Goal: Task Accomplishment & Management: Manage account settings

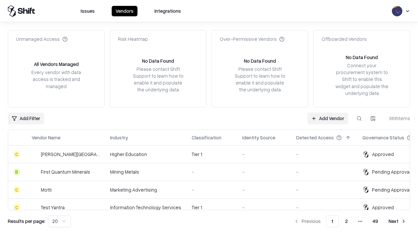
click at [328, 118] on link "Add Vendor" at bounding box center [328, 119] width 41 height 12
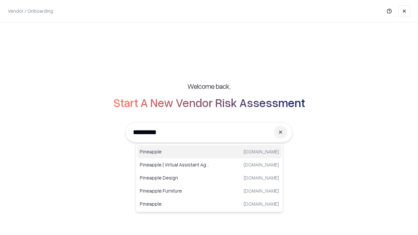
click at [210, 152] on div "Pineapple pineappleenergy.com" at bounding box center [209, 151] width 144 height 13
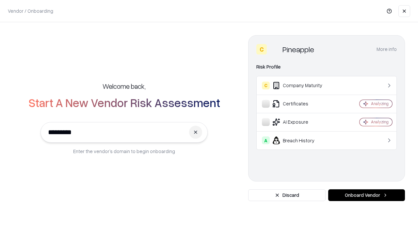
type input "*********"
click at [367, 195] on button "Onboard Vendor" at bounding box center [367, 196] width 77 height 12
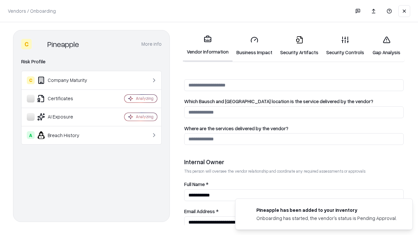
scroll to position [339, 0]
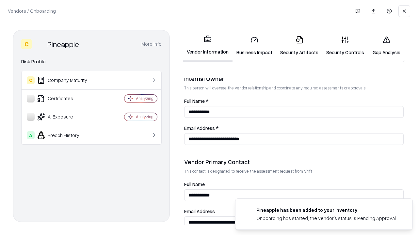
click at [255, 46] on link "Business Impact" at bounding box center [255, 46] width 44 height 30
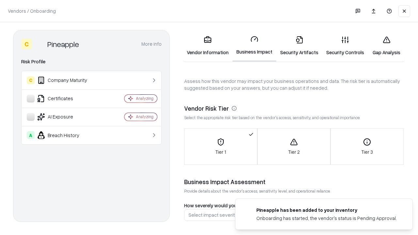
click at [299, 46] on link "Security Artifacts" at bounding box center [300, 46] width 46 height 30
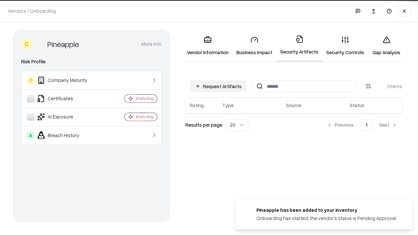
click at [219, 86] on button "Request Artifacts" at bounding box center [218, 86] width 57 height 12
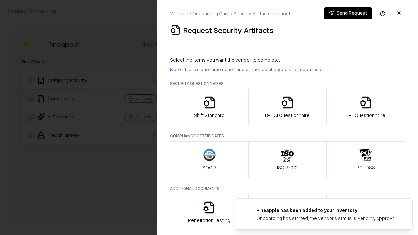
click at [209, 107] on icon "button" at bounding box center [209, 102] width 13 height 13
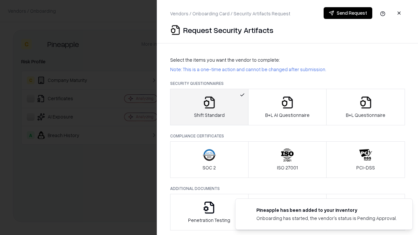
click at [348, 13] on button "Send Request" at bounding box center [348, 13] width 49 height 12
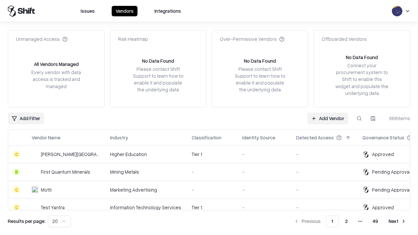
click at [360, 118] on button at bounding box center [360, 119] width 12 height 12
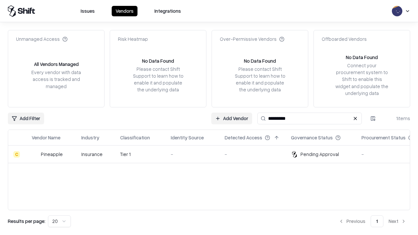
type input "*********"
click at [213, 154] on div "-" at bounding box center [192, 154] width 43 height 7
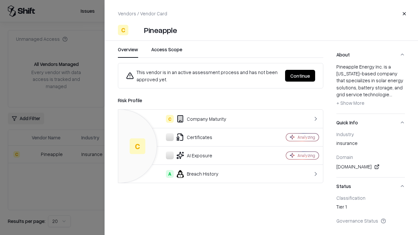
click at [300, 76] on button "Continue" at bounding box center [300, 76] width 30 height 12
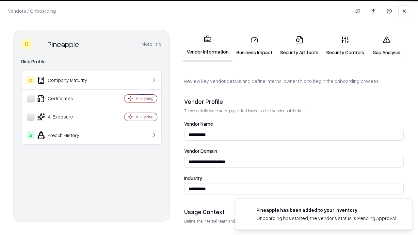
click at [299, 46] on link "Security Artifacts" at bounding box center [300, 46] width 46 height 30
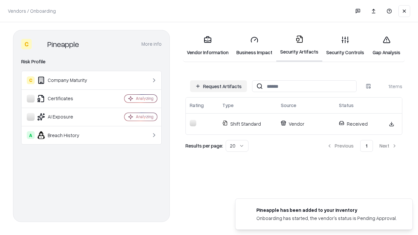
click at [345, 46] on link "Security Controls" at bounding box center [346, 46] width 46 height 30
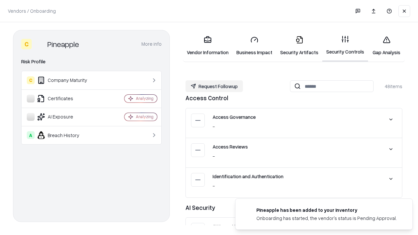
click at [214, 86] on button "Request Followup" at bounding box center [215, 86] width 58 height 12
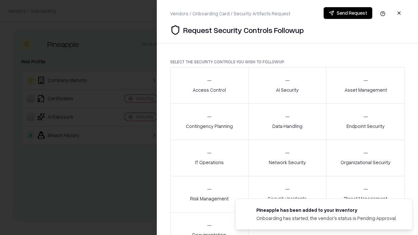
click at [209, 86] on div "Access Control" at bounding box center [209, 85] width 33 height 16
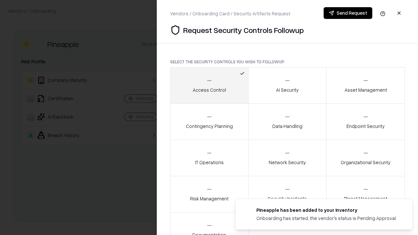
click at [348, 13] on button "Send Request" at bounding box center [348, 13] width 49 height 12
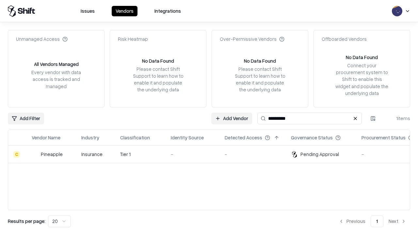
type input "*********"
click at [213, 154] on div "-" at bounding box center [192, 154] width 43 height 7
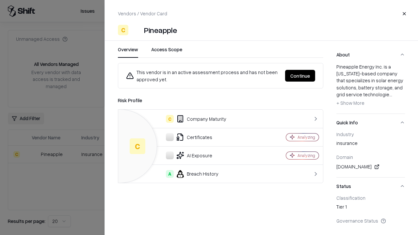
click at [300, 76] on button "Continue" at bounding box center [300, 76] width 30 height 12
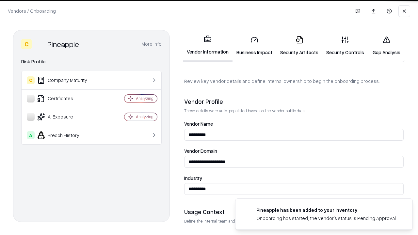
click at [387, 46] on link "Gap Analysis" at bounding box center [386, 46] width 37 height 30
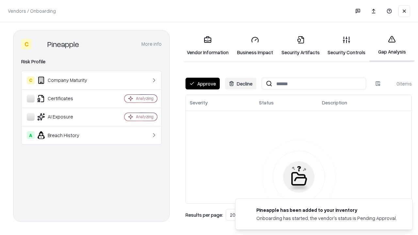
click at [203, 84] on button "Approve" at bounding box center [203, 84] width 34 height 12
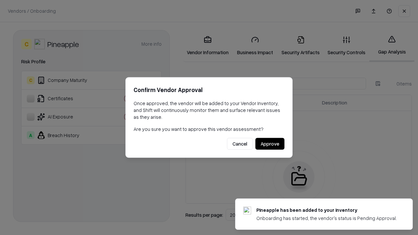
click at [270, 144] on button "Approve" at bounding box center [270, 144] width 29 height 12
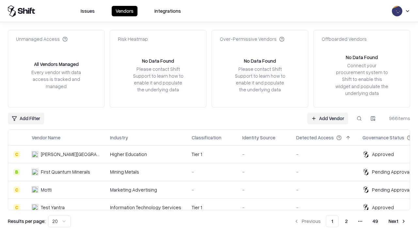
type input "*********"
click at [328, 118] on link "Add Vendor" at bounding box center [328, 119] width 41 height 12
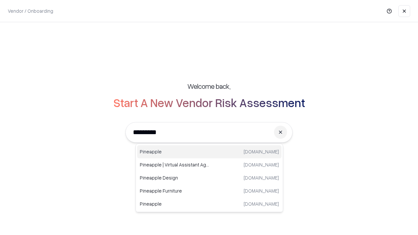
click at [210, 152] on div "Pineapple pineappleenergy.com" at bounding box center [209, 151] width 144 height 13
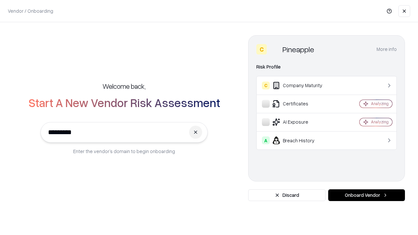
type input "*********"
click at [367, 195] on button "Onboard Vendor" at bounding box center [367, 196] width 77 height 12
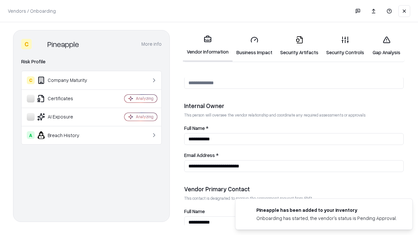
scroll to position [339, 0]
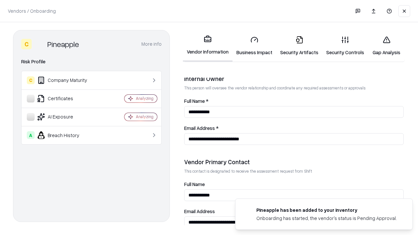
click at [387, 46] on link "Gap Analysis" at bounding box center [386, 46] width 37 height 30
